Goal: Information Seeking & Learning: Learn about a topic

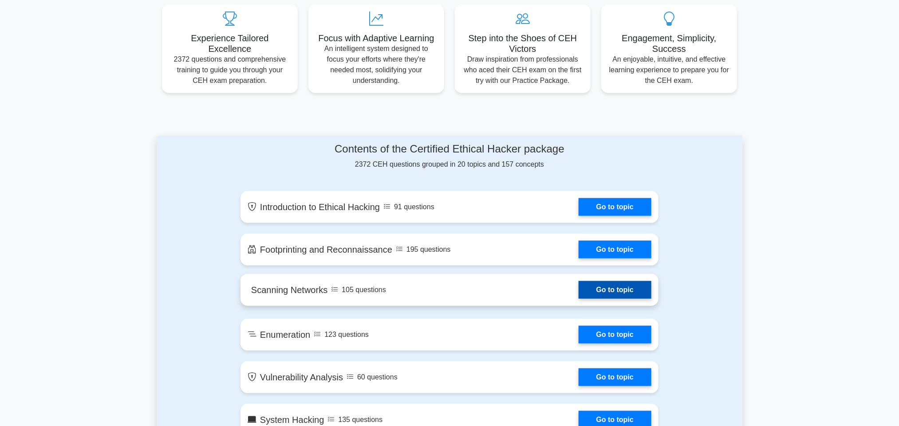
scroll to position [308, 0]
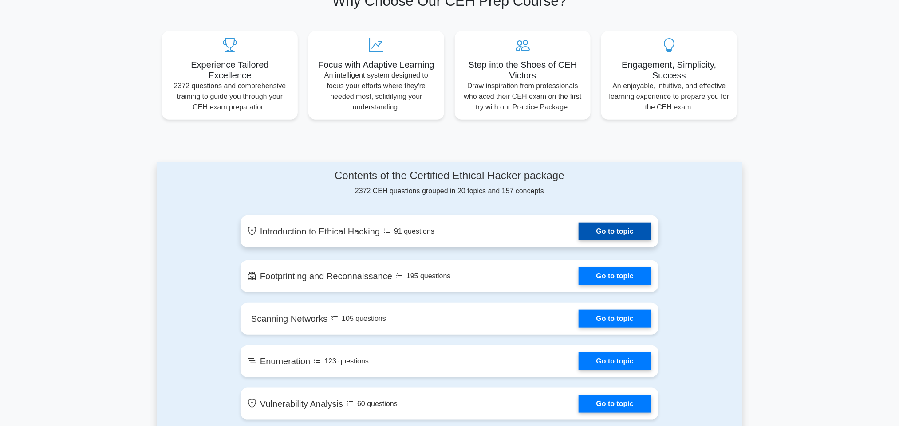
click at [614, 229] on link "Go to topic" at bounding box center [614, 232] width 73 height 18
click at [616, 233] on link "Go to topic" at bounding box center [614, 232] width 73 height 18
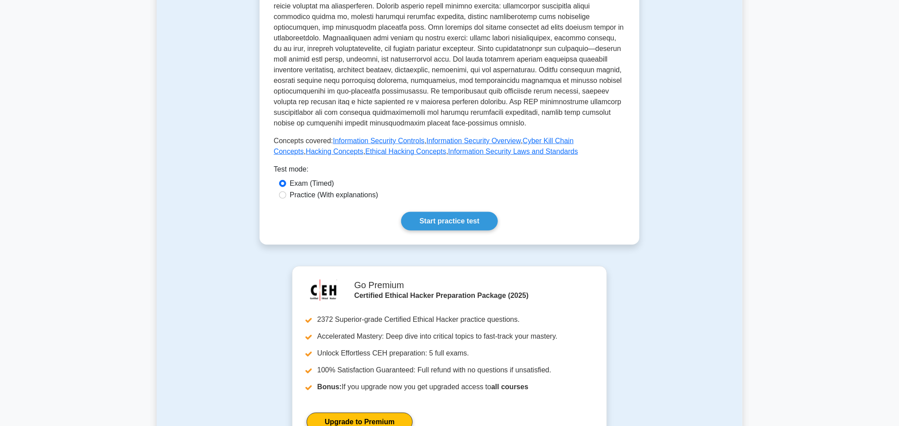
scroll to position [285, 0]
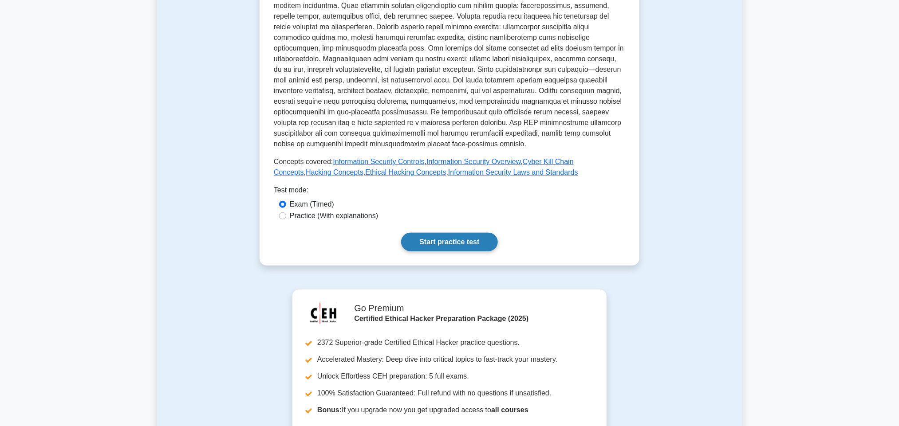
click at [442, 233] on link "Start practice test" at bounding box center [449, 242] width 96 height 19
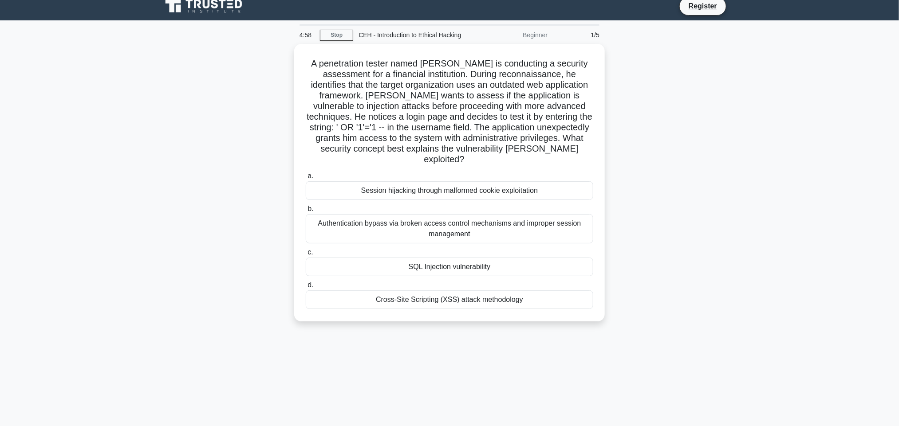
scroll to position [8, 0]
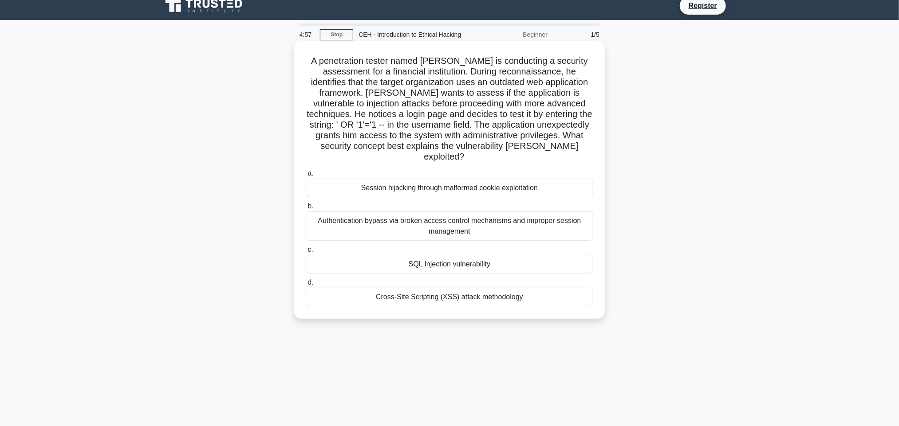
click at [438, 181] on div "Session hijacking through malformed cookie exploitation" at bounding box center [449, 188] width 287 height 19
click at [306, 177] on input "a. Session hijacking through malformed cookie exploitation" at bounding box center [306, 174] width 0 height 6
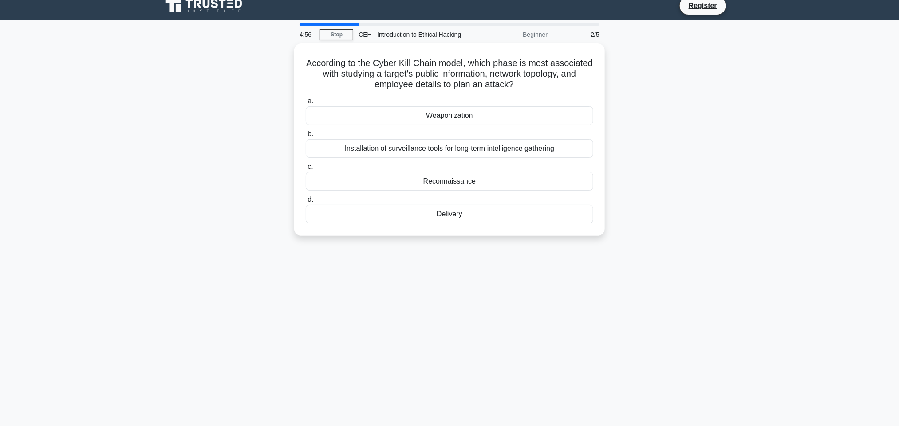
scroll to position [0, 0]
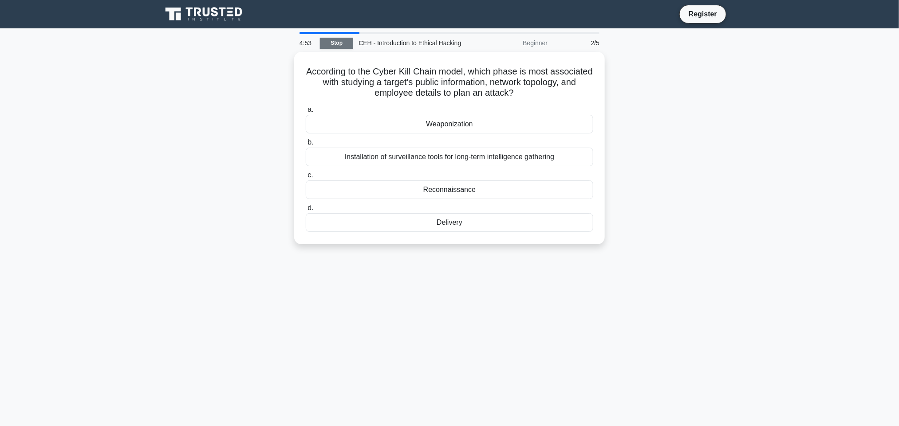
click at [326, 43] on link "Stop" at bounding box center [336, 43] width 33 height 11
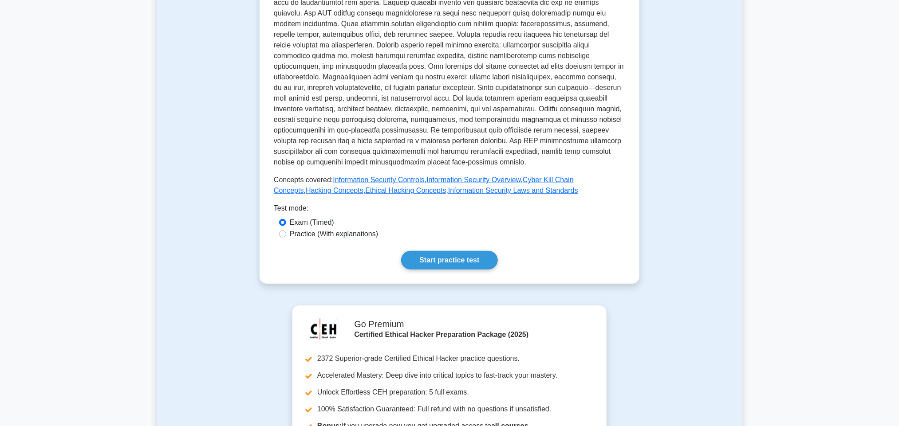
scroll to position [269, 0]
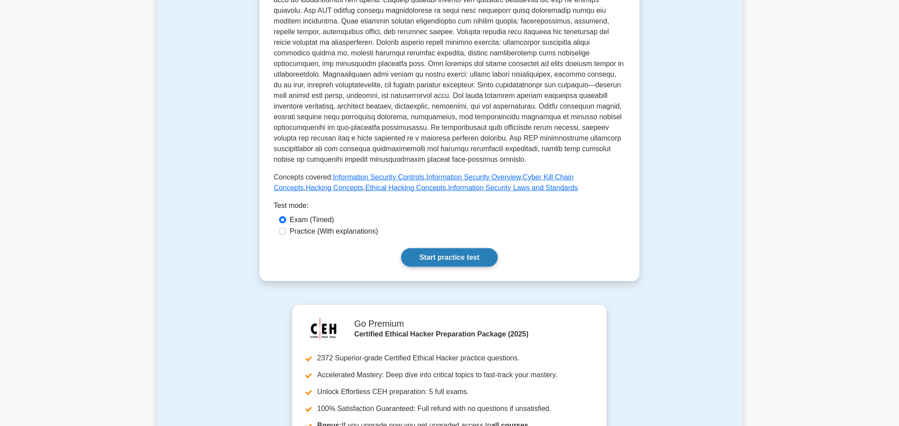
click at [448, 249] on link "Start practice test" at bounding box center [449, 257] width 96 height 19
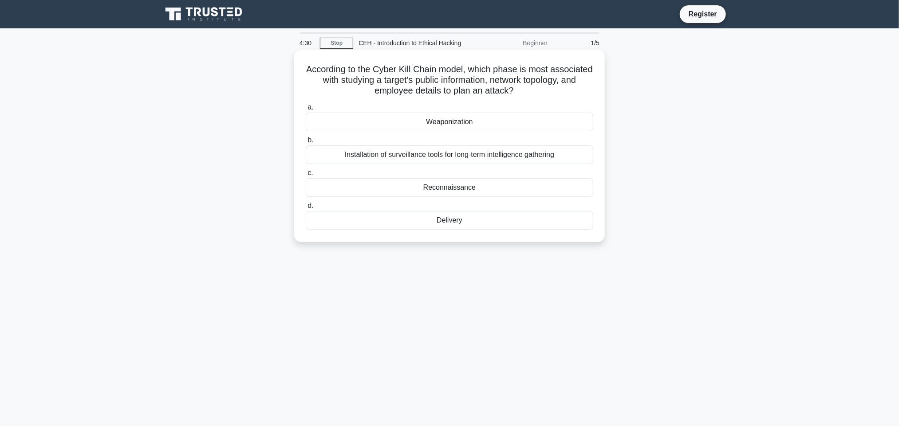
click at [443, 188] on div "Reconnaissance" at bounding box center [449, 187] width 287 height 19
click at [306, 176] on input "c. Reconnaissance" at bounding box center [306, 173] width 0 height 6
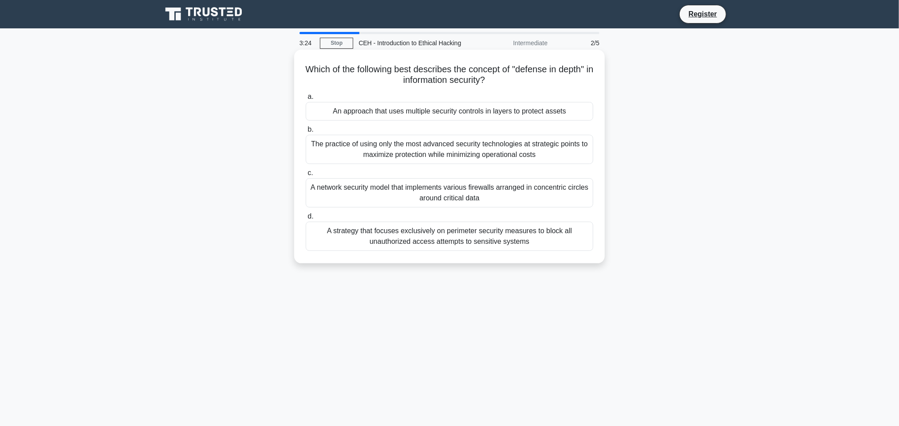
click at [481, 236] on div "A strategy that focuses exclusively on perimeter security measures to block all…" at bounding box center [449, 236] width 287 height 29
click at [306, 220] on input "d. A strategy that focuses exclusively on perimeter security measures to block …" at bounding box center [306, 217] width 0 height 6
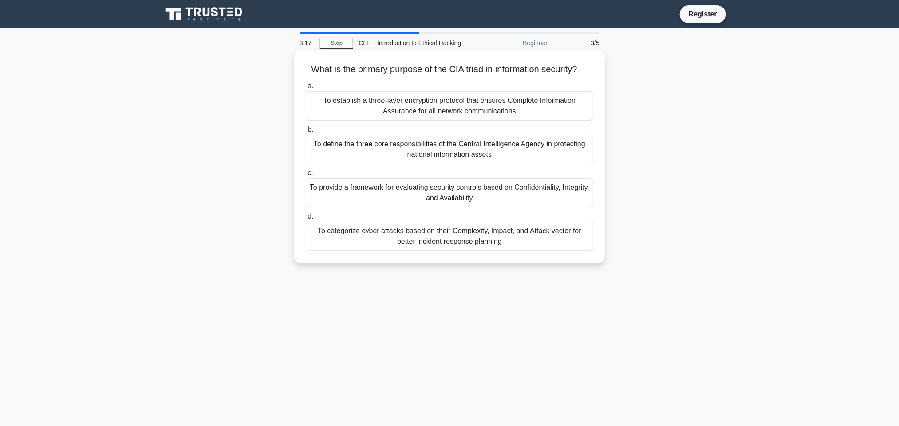
click at [481, 114] on div "To establish a three-layer encryption protocol that ensures Complete Informatio…" at bounding box center [449, 105] width 287 height 29
click at [306, 89] on input "a. To establish a three-layer encryption protocol that ensures Complete Informa…" at bounding box center [306, 86] width 0 height 6
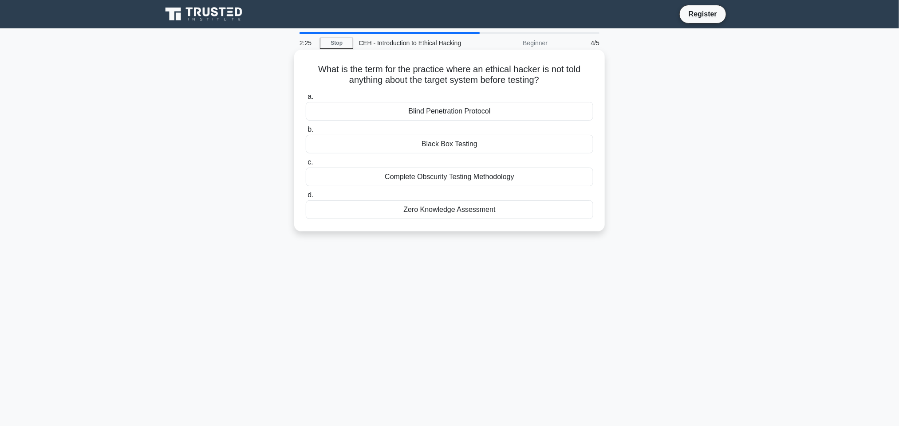
click at [451, 208] on div "Zero Knowledge Assessment" at bounding box center [449, 210] width 287 height 19
click at [306, 198] on input "d. Zero Knowledge Assessment" at bounding box center [306, 196] width 0 height 6
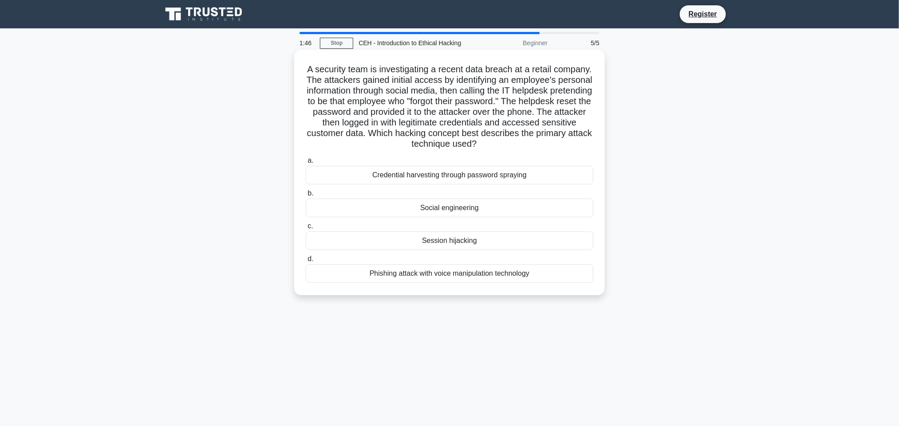
click at [456, 207] on div "Social engineering" at bounding box center [449, 208] width 287 height 19
click at [306, 197] on input "b. Social engineering" at bounding box center [306, 194] width 0 height 6
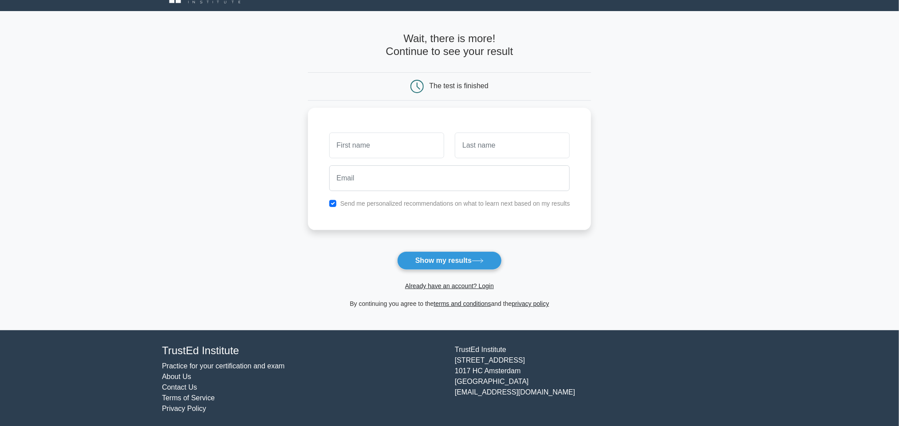
scroll to position [20, 0]
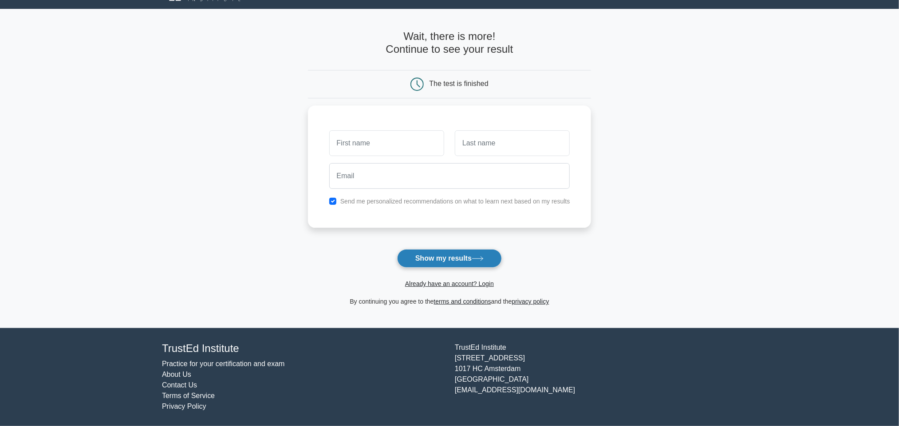
click at [441, 258] on button "Show my results" at bounding box center [449, 258] width 105 height 19
click at [385, 140] on input "text" at bounding box center [386, 141] width 115 height 26
type input "sujit"
click at [465, 144] on input "text" at bounding box center [512, 141] width 115 height 26
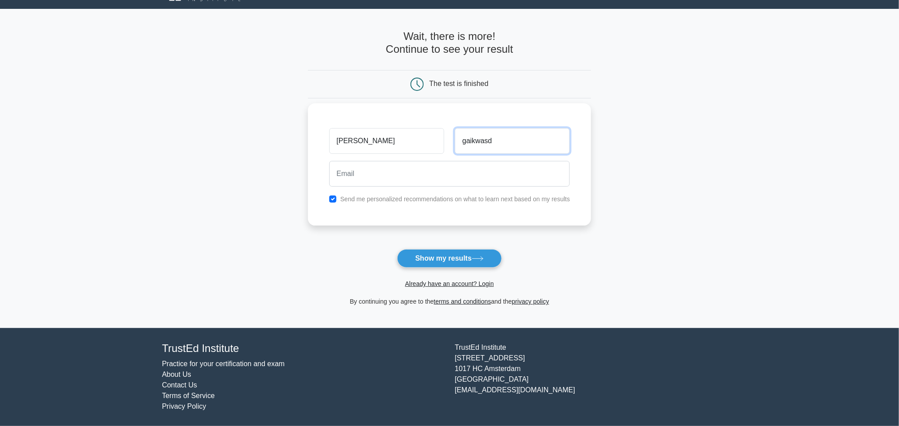
click at [487, 142] on input "gaikwasd" at bounding box center [512, 141] width 115 height 26
type input "gaikwad"
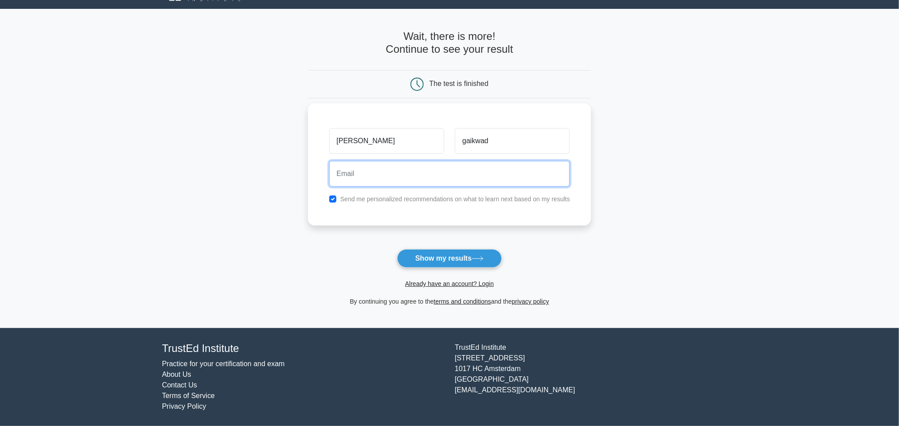
click at [446, 172] on input "email" at bounding box center [449, 174] width 241 height 26
type input "sujit0508@gmail.com"
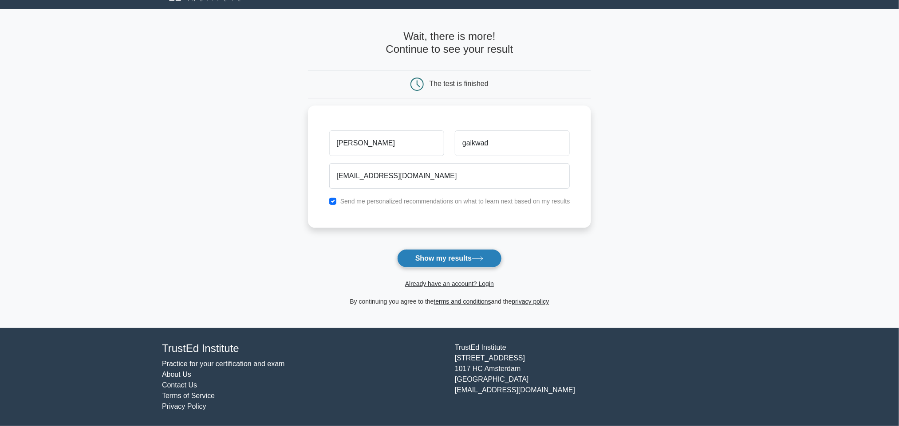
click at [442, 256] on button "Show my results" at bounding box center [449, 258] width 105 height 19
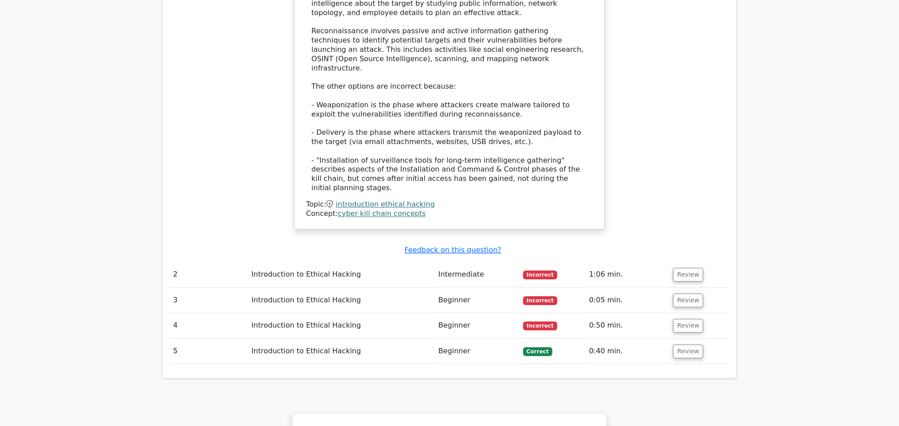
scroll to position [929, 0]
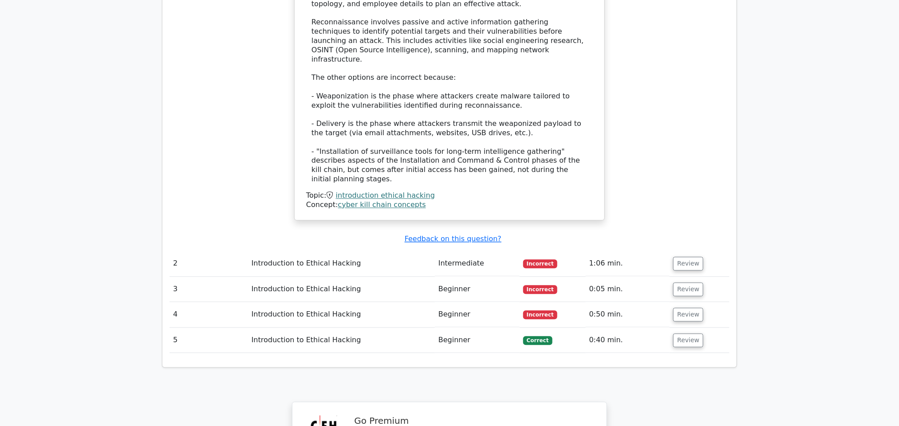
click at [476, 251] on td "Intermediate" at bounding box center [477, 263] width 85 height 25
click at [526, 260] on span "Incorrect" at bounding box center [540, 264] width 34 height 9
click at [692, 257] on button "Review" at bounding box center [688, 264] width 30 height 14
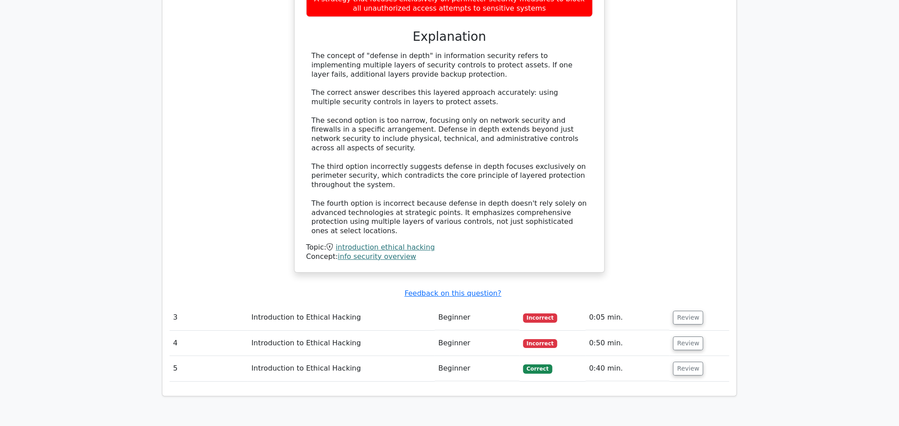
scroll to position [1372, 0]
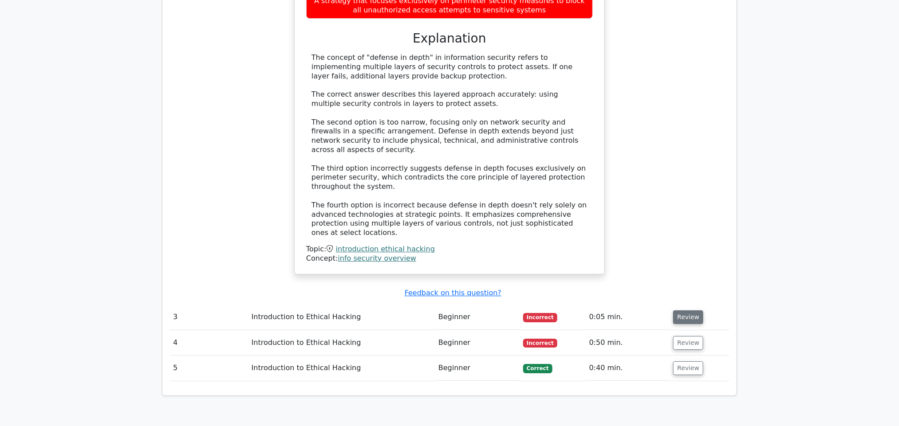
click at [684, 311] on button "Review" at bounding box center [688, 318] width 30 height 14
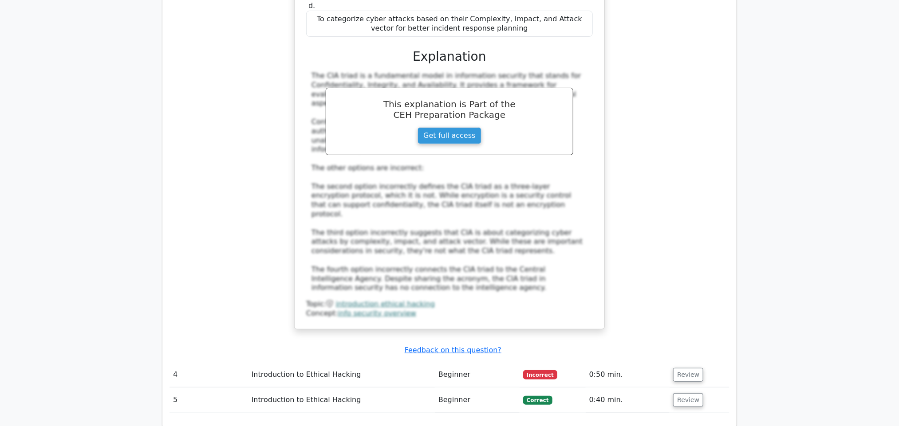
scroll to position [1861, 0]
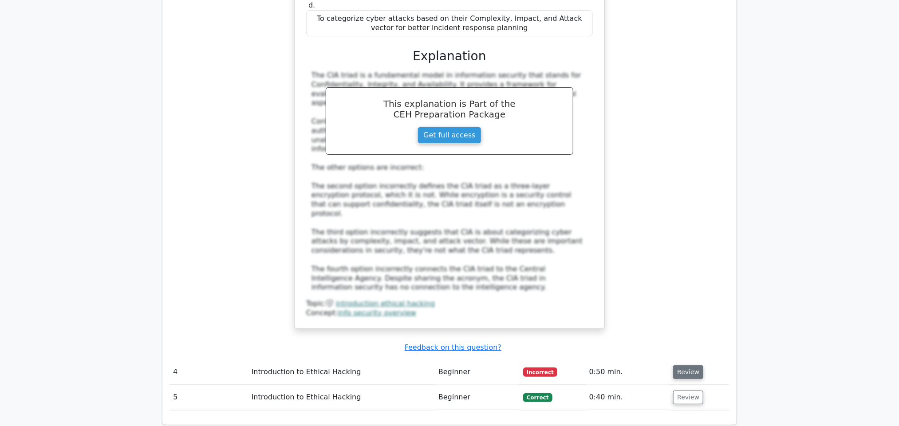
click at [674, 366] on button "Review" at bounding box center [688, 373] width 30 height 14
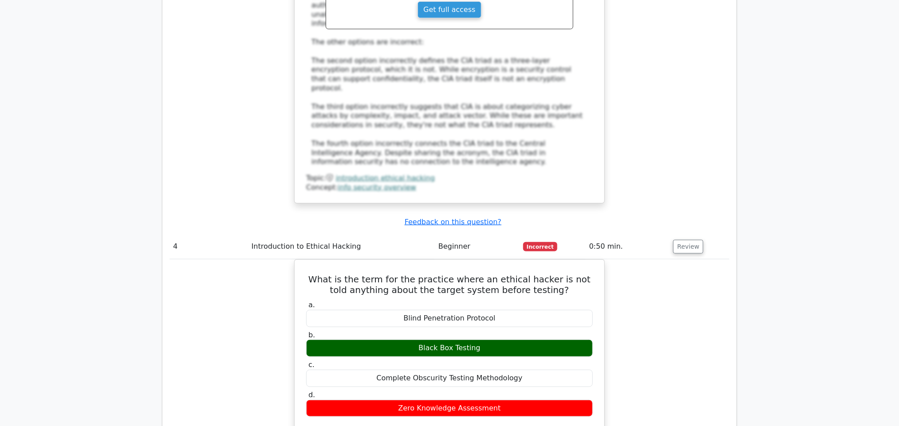
scroll to position [1986, 0]
